Goal: Information Seeking & Learning: Learn about a topic

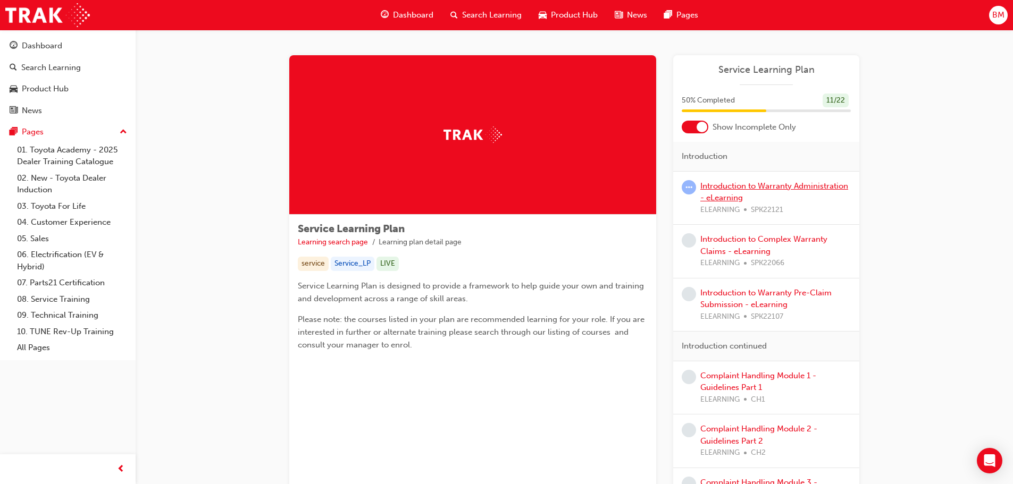
click at [780, 185] on link "Introduction to Warranty Administration - eLearning" at bounding box center [774, 192] width 148 height 22
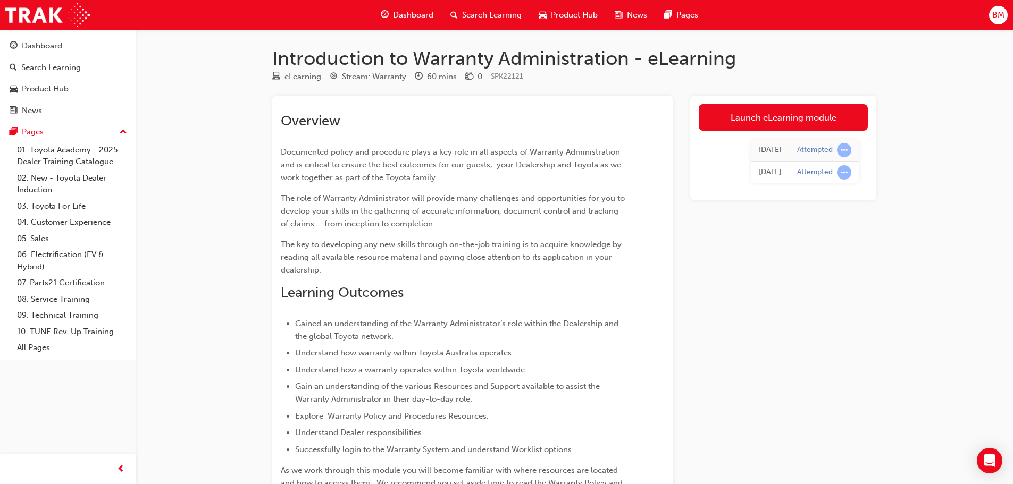
click at [799, 98] on div "Launch eLearning module [DATE] Attempted [DATE] Attempted" at bounding box center [783, 148] width 186 height 105
click at [798, 120] on link "Launch eLearning module" at bounding box center [783, 117] width 169 height 27
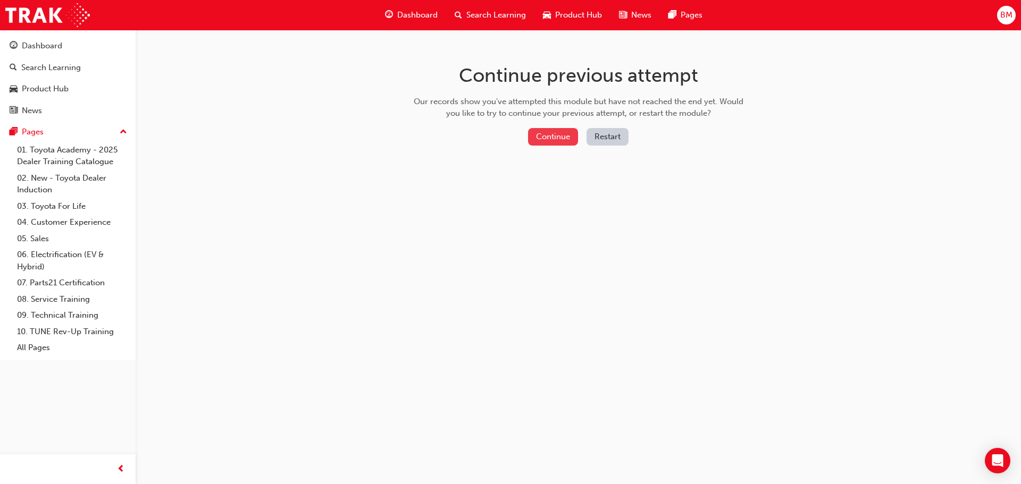
click at [554, 135] on button "Continue" at bounding box center [553, 137] width 50 height 18
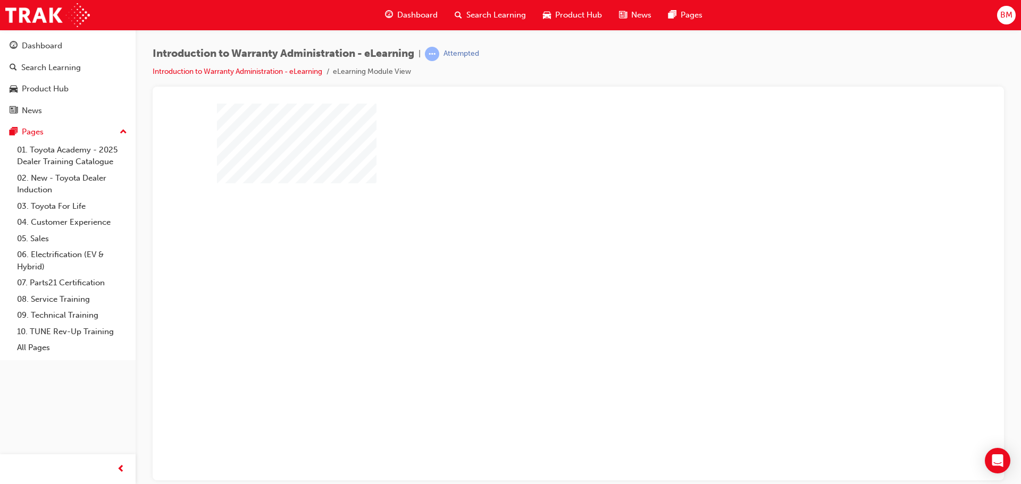
scroll to position [22, 0]
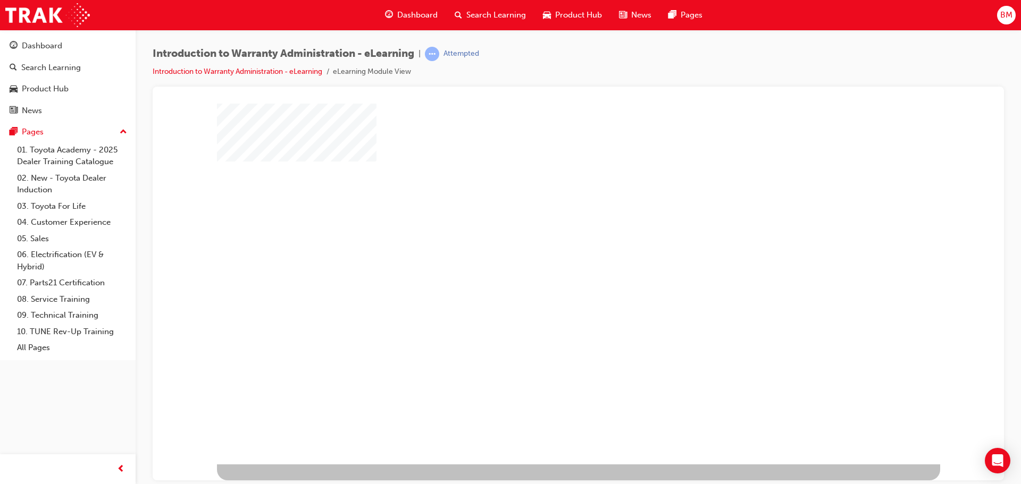
click at [548, 239] on div "play" at bounding box center [548, 239] width 0 height 0
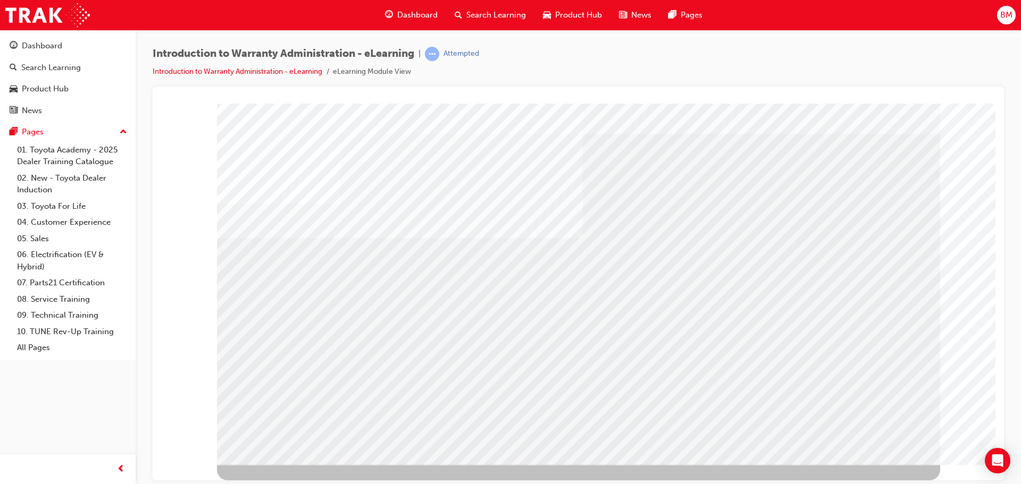
scroll to position [0, 0]
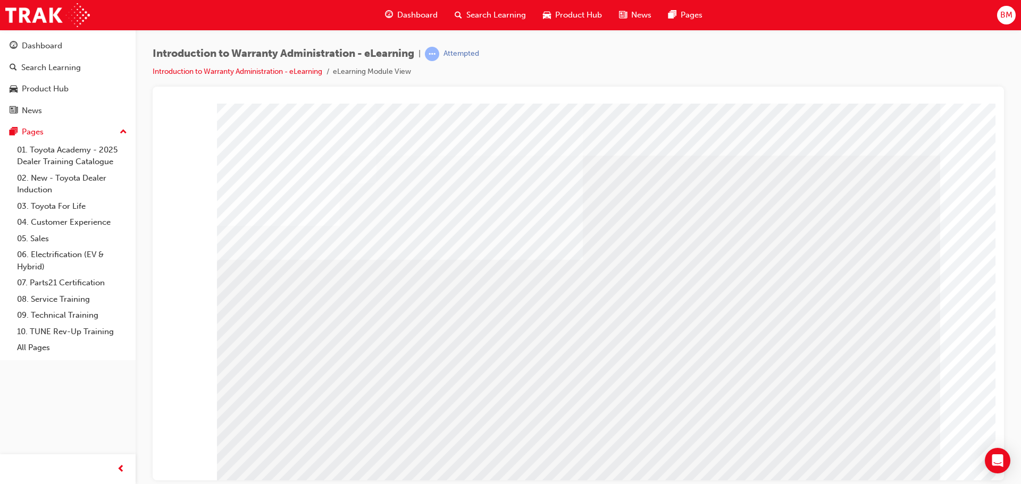
drag, startPoint x: 188, startPoint y: 210, endPoint x: 287, endPoint y: 206, distance: 99.0
click at [192, 107] on div "colour" at bounding box center [578, 107] width 826 height 0
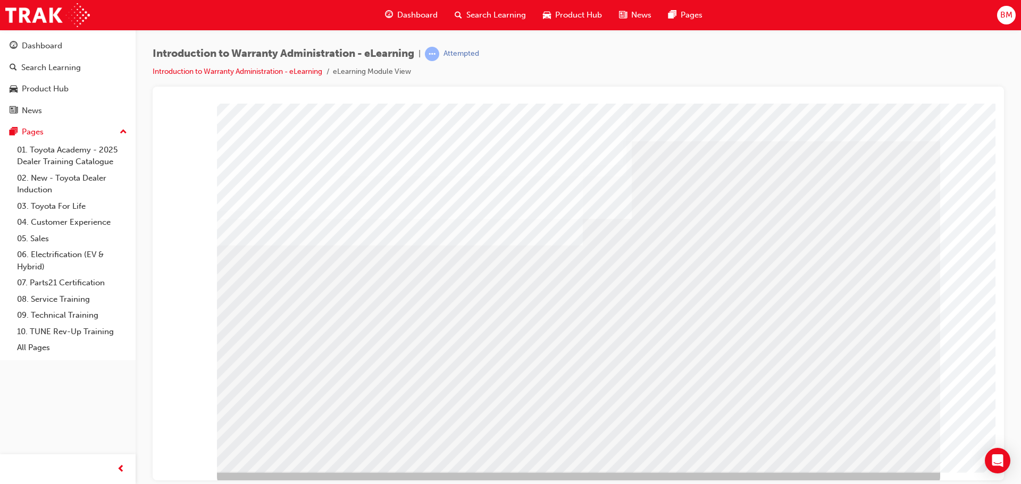
scroll to position [22, 0]
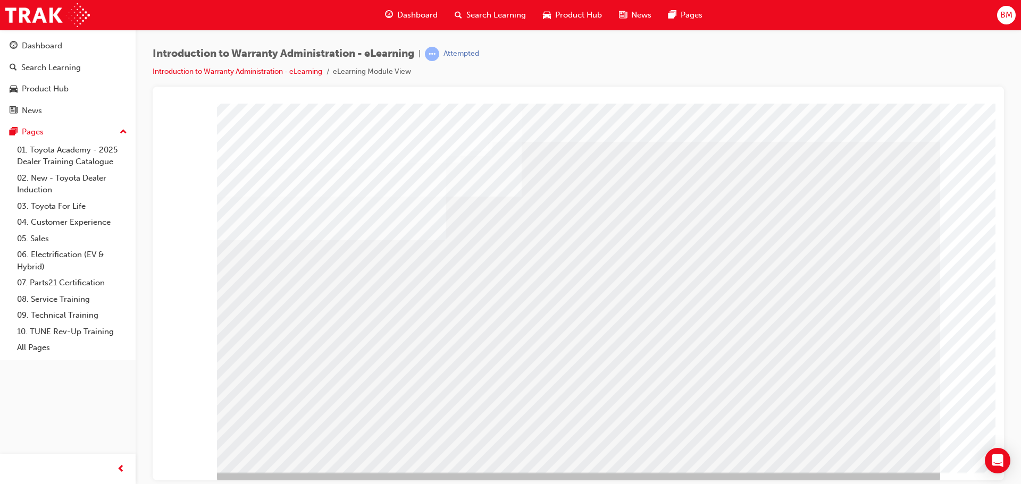
scroll to position [22, 0]
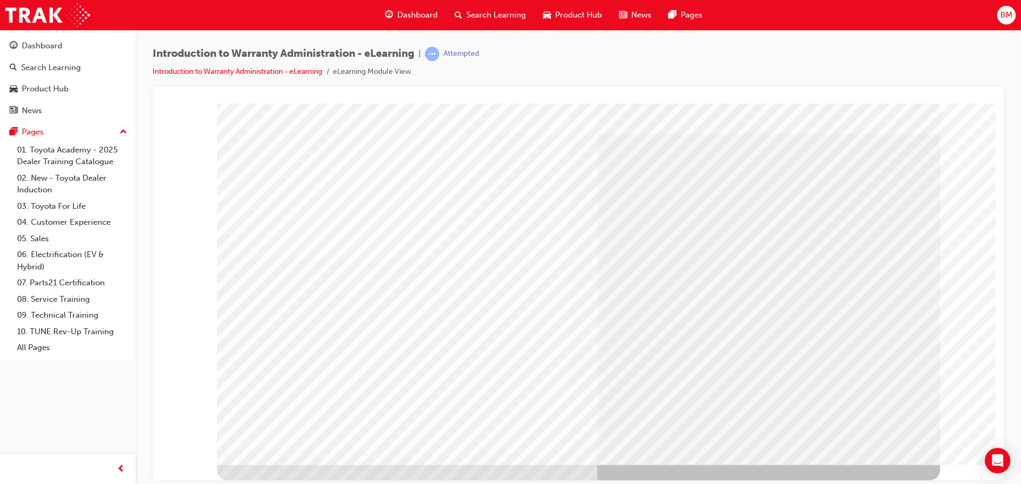
drag, startPoint x: 876, startPoint y: 428, endPoint x: 851, endPoint y: 450, distance: 33.9
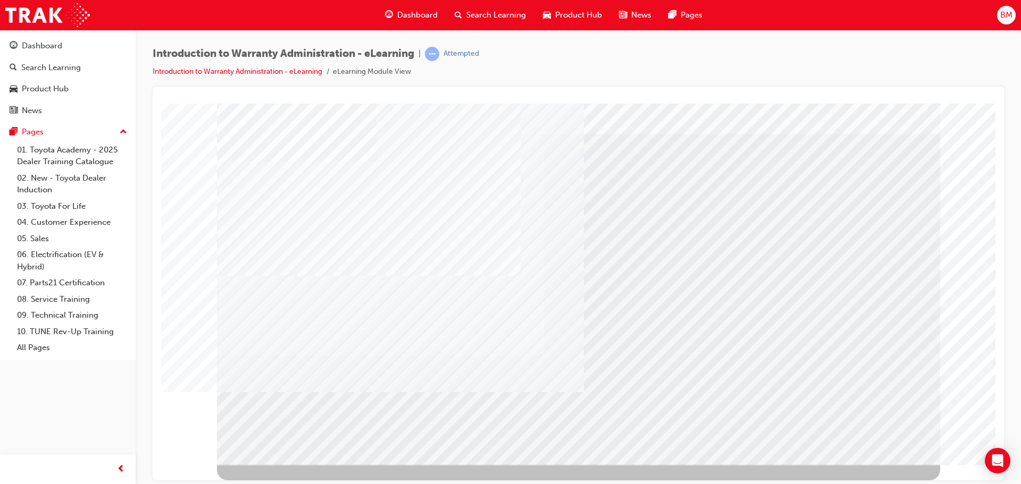
scroll to position [0, 0]
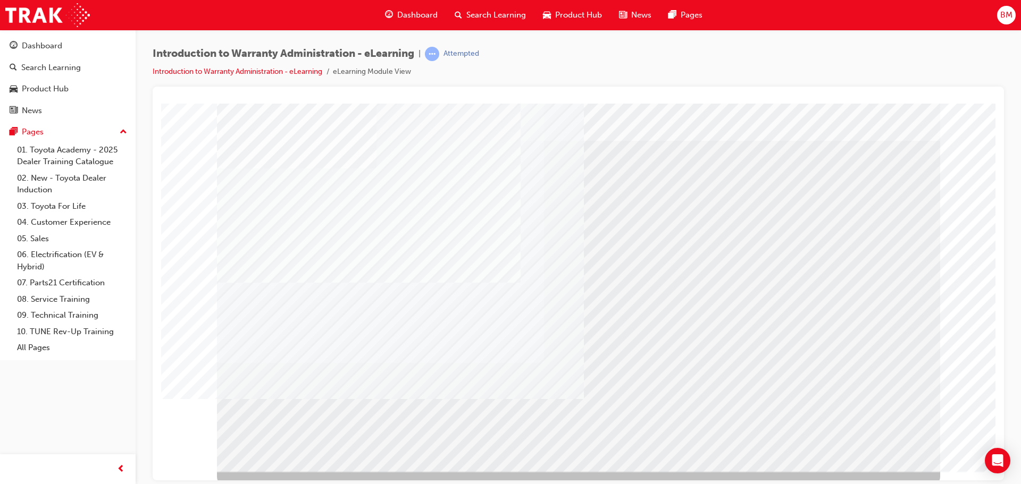
scroll to position [22, 0]
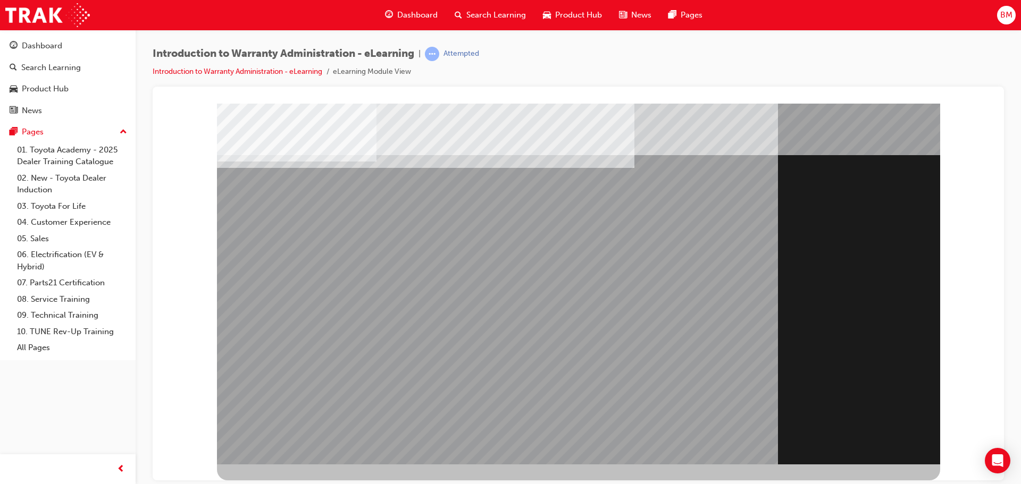
scroll to position [0, 0]
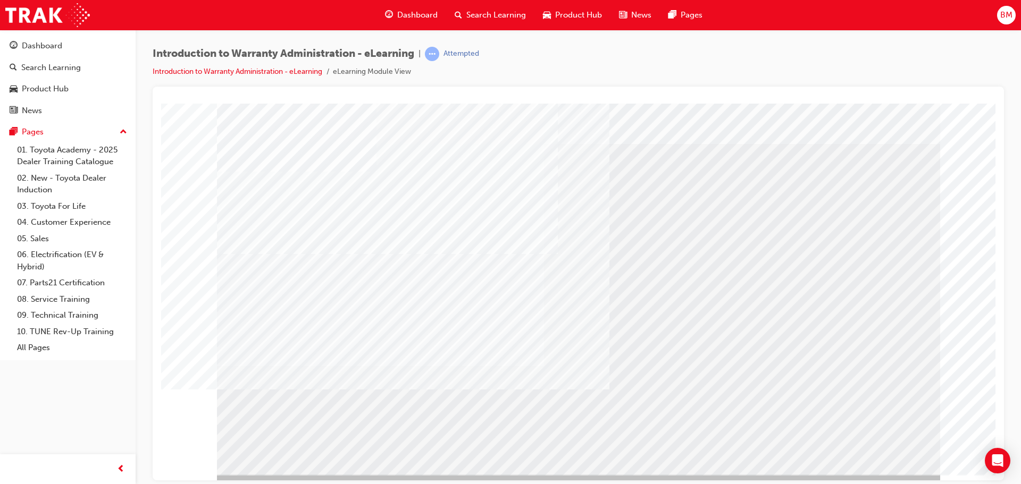
scroll to position [22, 0]
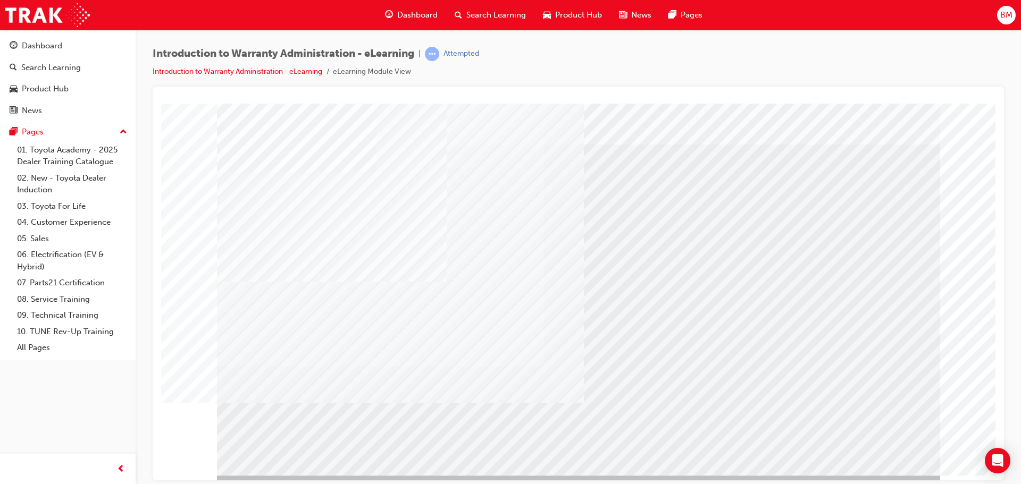
scroll to position [22, 0]
